Goal: Check status: Check status

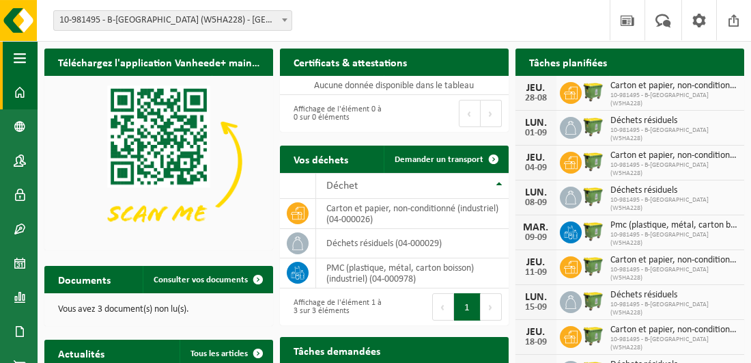
click at [17, 57] on span "button" at bounding box center [20, 58] width 12 height 34
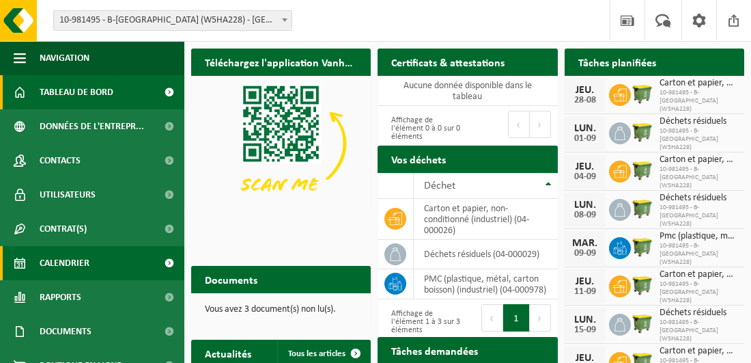
click at [70, 261] on span "Calendrier" at bounding box center [65, 263] width 50 height 34
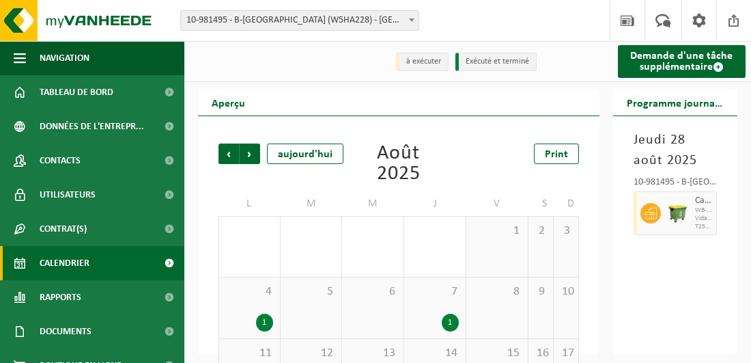
click at [408, 23] on span at bounding box center [412, 20] width 14 height 18
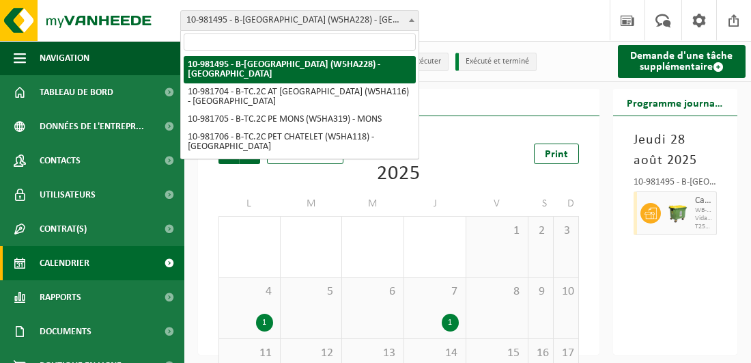
click at [469, 14] on div "Site: 10-981495 - B-ST GARE MARCHIENNE AU PONT (W5HA228) - MARCHIENNE-AU-PONT 1…" at bounding box center [375, 21] width 751 height 42
